Goal: Task Accomplishment & Management: Use online tool/utility

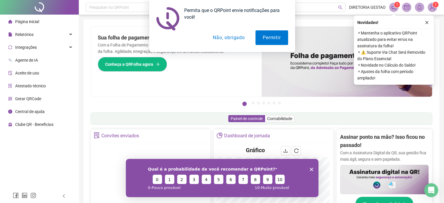
click at [215, 38] on button "Não, obrigado" at bounding box center [228, 37] width 46 height 15
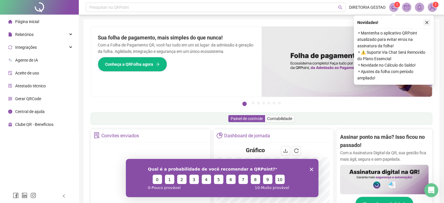
click at [427, 23] on icon "close" at bounding box center [426, 22] width 4 height 4
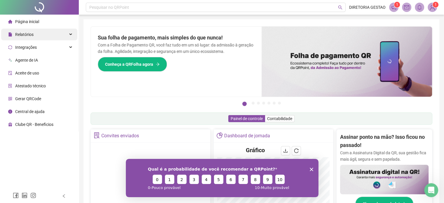
click at [49, 31] on div "Relatórios" at bounding box center [39, 35] width 76 height 12
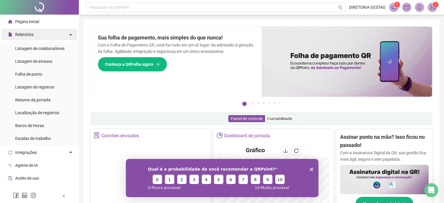
click at [60, 33] on div "Relatórios" at bounding box center [39, 35] width 76 height 12
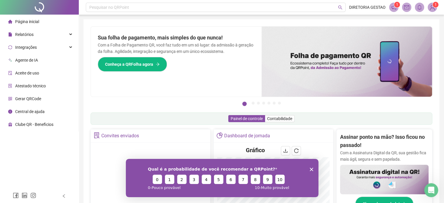
drag, startPoint x: 30, startPoint y: 22, endPoint x: 34, endPoint y: 22, distance: 4.1
click at [30, 22] on span "Página inicial" at bounding box center [27, 21] width 24 height 5
click at [312, 171] on div "Qual é a probabilidade de você recomendar a QRPoint? 0 1 2 3 4 5 6 7 8 9 10 0 -…" at bounding box center [221, 177] width 192 height 38
click at [312, 170] on polygon "Encerrar pesquisa" at bounding box center [310, 168] width 3 height 3
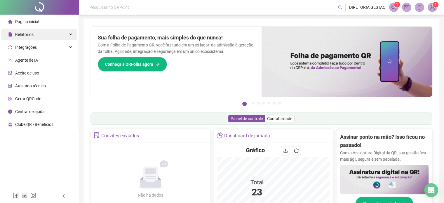
click at [49, 37] on div "Relatórios" at bounding box center [39, 35] width 76 height 12
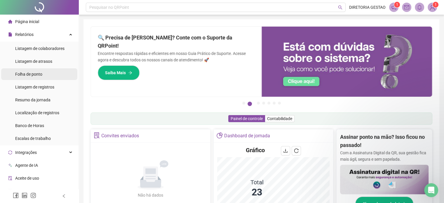
click at [44, 75] on li "Folha de ponto" at bounding box center [39, 74] width 76 height 12
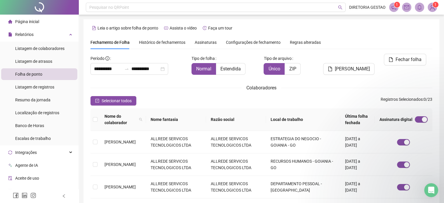
scroll to position [18, 0]
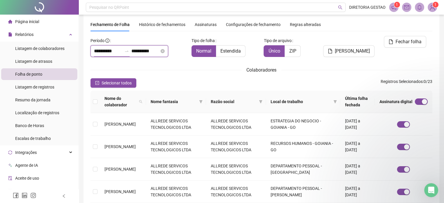
click at [112, 50] on input "**********" at bounding box center [108, 51] width 28 height 7
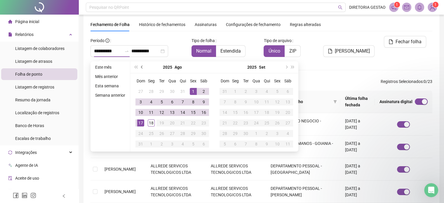
click at [142, 67] on span "prev-year" at bounding box center [142, 67] width 3 height 3
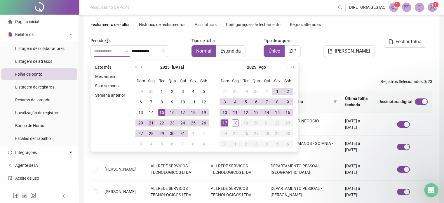
type input "**********"
click at [151, 124] on div "21" at bounding box center [151, 122] width 7 height 7
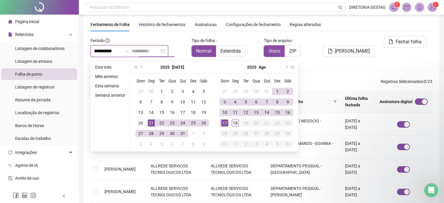
type input "**********"
click at [235, 122] on div "18" at bounding box center [235, 122] width 7 height 7
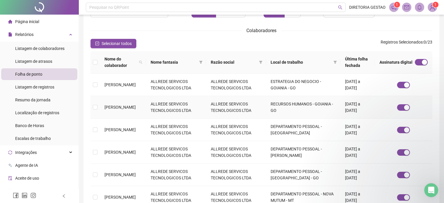
scroll to position [47, 0]
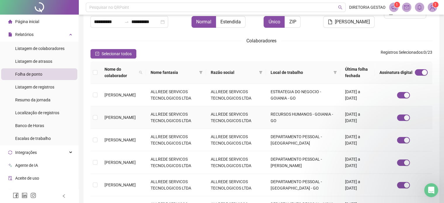
click at [136, 117] on span "[PERSON_NAME]" at bounding box center [119, 117] width 31 height 5
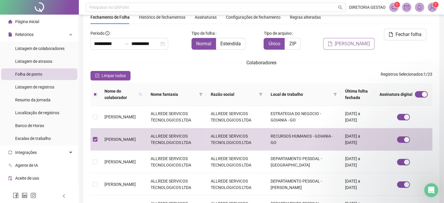
scroll to position [0, 0]
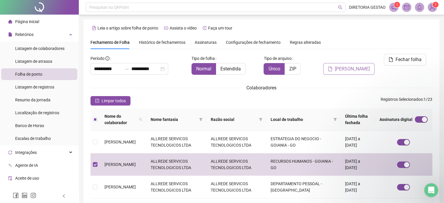
click at [356, 65] on span "[PERSON_NAME]" at bounding box center [351, 68] width 35 height 7
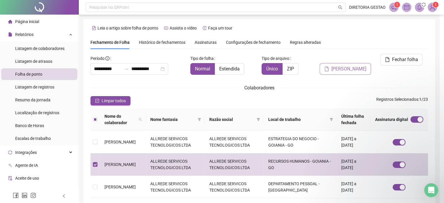
scroll to position [18, 0]
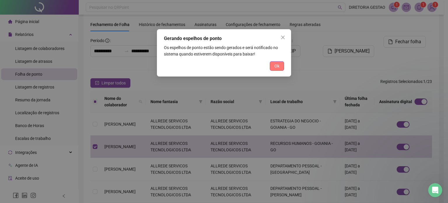
click at [280, 67] on button "Ok" at bounding box center [277, 65] width 14 height 9
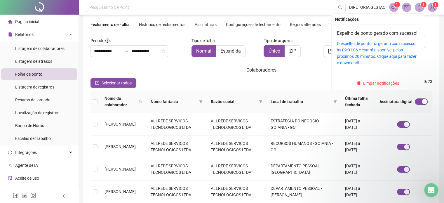
click at [418, 8] on icon "bell" at bounding box center [418, 7] width 5 height 5
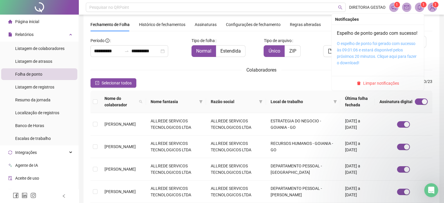
click at [355, 57] on link "O espelho de ponto foi gerado com sucesso às 09:01:06 e estará disponível pelos…" at bounding box center [376, 53] width 80 height 24
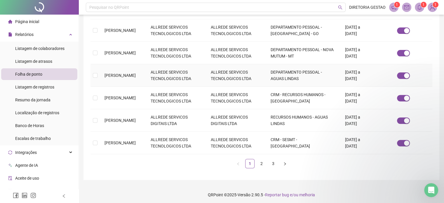
scroll to position [202, 0]
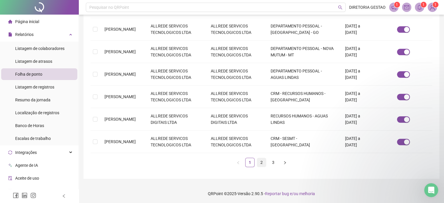
click at [259, 162] on link "2" at bounding box center [261, 162] width 9 height 9
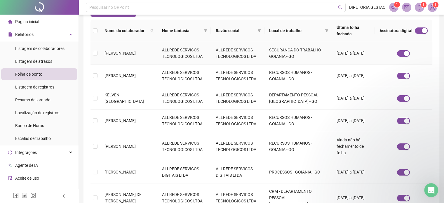
scroll to position [105, 0]
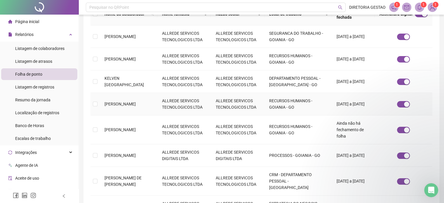
click at [126, 101] on span "[PERSON_NAME]" at bounding box center [119, 103] width 31 height 5
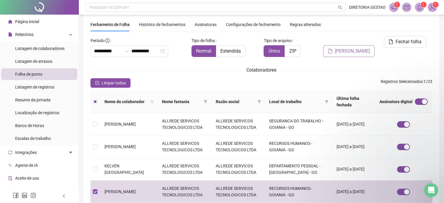
click at [359, 48] on span "[PERSON_NAME]" at bounding box center [351, 51] width 35 height 7
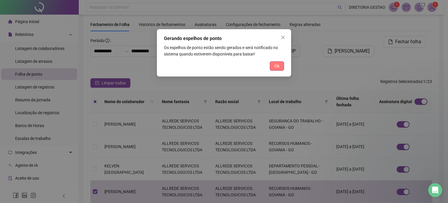
click at [278, 68] on span "Ok" at bounding box center [276, 66] width 5 height 6
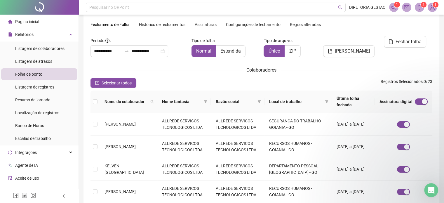
click at [415, 10] on span at bounding box center [418, 7] width 9 height 9
click at [368, 56] on div "[PERSON_NAME]" at bounding box center [348, 49] width 58 height 26
click at [419, 7] on icon "bell" at bounding box center [418, 7] width 5 height 5
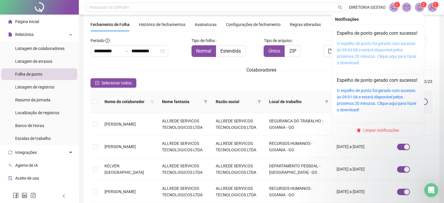
click at [366, 55] on link "O espelho de ponto foi gerado com sucesso às 09:03:08 e estará disponível pelos…" at bounding box center [376, 53] width 80 height 24
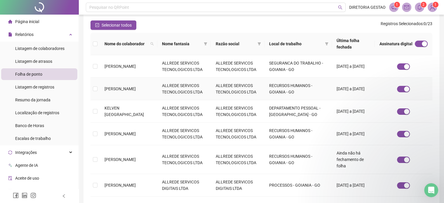
scroll to position [76, 0]
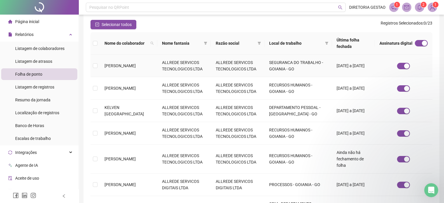
click at [121, 65] on td "[PERSON_NAME]" at bounding box center [128, 66] width 57 height 22
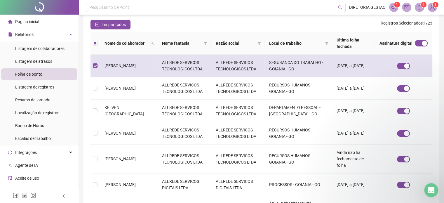
scroll to position [18, 0]
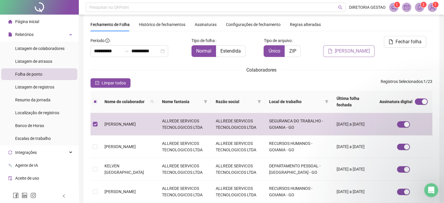
click at [356, 48] on span "[PERSON_NAME]" at bounding box center [351, 51] width 35 height 7
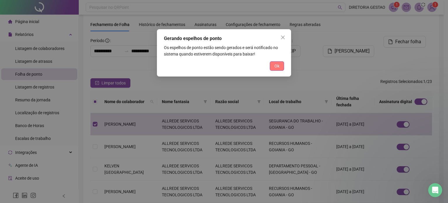
click at [274, 66] on button "Ok" at bounding box center [277, 65] width 14 height 9
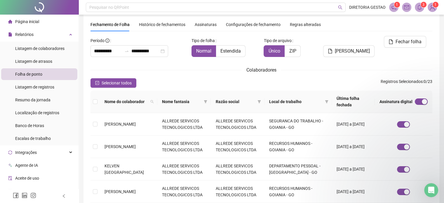
click at [419, 8] on icon "bell" at bounding box center [418, 7] width 5 height 5
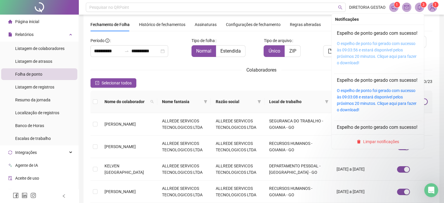
click at [343, 54] on link "O espelho de ponto foi gerado com sucesso às 09:03:56 e estará disponível pelos…" at bounding box center [376, 53] width 80 height 24
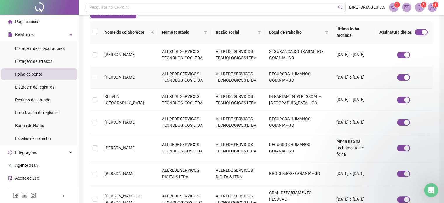
scroll to position [164, 0]
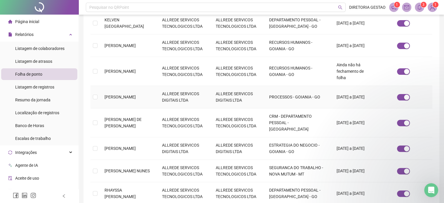
click at [134, 94] on span "[PERSON_NAME]" at bounding box center [119, 96] width 31 height 5
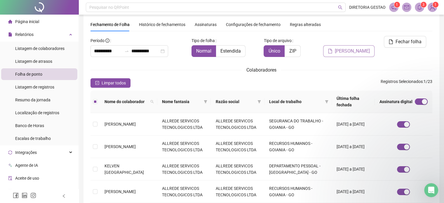
click at [343, 48] on span "[PERSON_NAME]" at bounding box center [351, 51] width 35 height 7
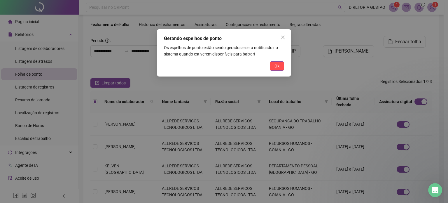
click at [275, 66] on span "Ok" at bounding box center [276, 66] width 5 height 6
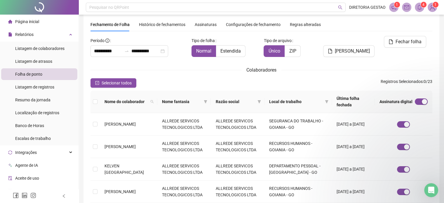
click at [415, 9] on span at bounding box center [418, 7] width 9 height 9
click at [419, 7] on icon "bell" at bounding box center [418, 7] width 5 height 5
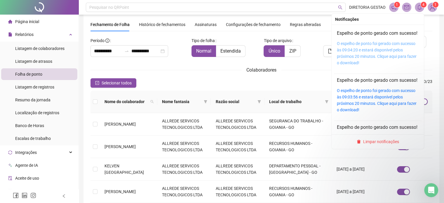
click at [365, 52] on link "O espelho de ponto foi gerado com sucesso às 09:04:20 e estará disponível pelos…" at bounding box center [376, 53] width 80 height 24
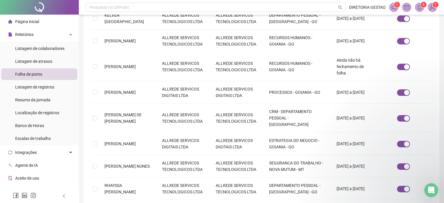
scroll to position [175, 0]
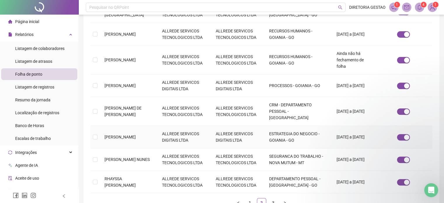
click at [127, 134] on span "[PERSON_NAME]" at bounding box center [119, 136] width 31 height 5
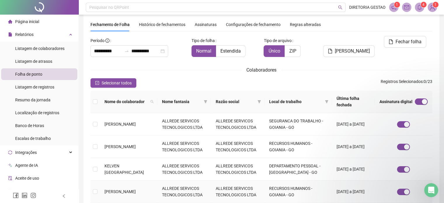
scroll to position [209, 0]
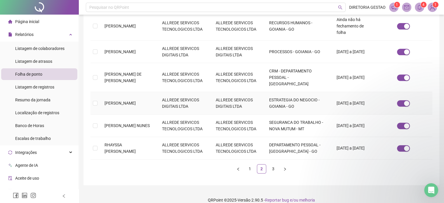
click at [101, 98] on td "[PERSON_NAME]" at bounding box center [128, 103] width 57 height 22
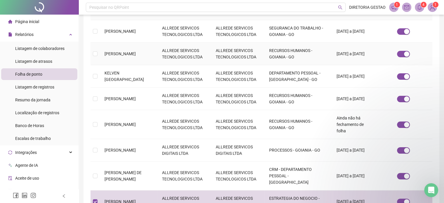
scroll to position [0, 0]
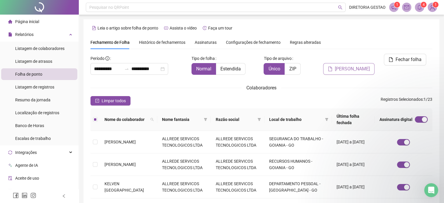
click at [359, 65] on span "[PERSON_NAME]" at bounding box center [351, 68] width 35 height 7
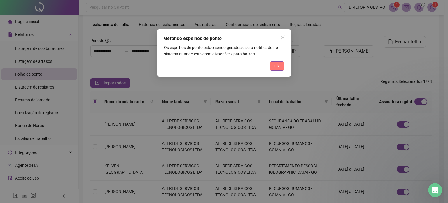
click at [280, 65] on button "Ok" at bounding box center [277, 65] width 14 height 9
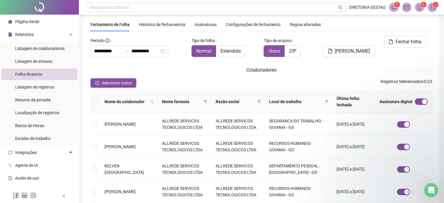
click at [419, 8] on icon "bell" at bounding box center [418, 7] width 5 height 5
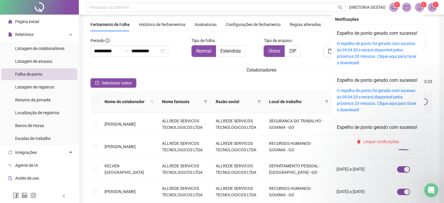
click at [346, 53] on div "O espelho de ponto foi gerado com sucesso às 09:04:50 e estará disponível pelos…" at bounding box center [377, 53] width 82 height 26
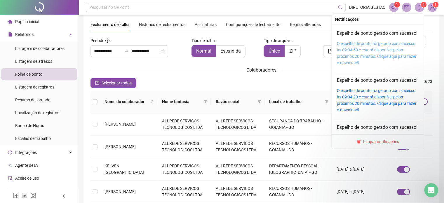
click at [379, 59] on link "O espelho de ponto foi gerado com sucesso às 09:04:50 e estará disponível pelos…" at bounding box center [376, 53] width 80 height 24
